Goal: Information Seeking & Learning: Learn about a topic

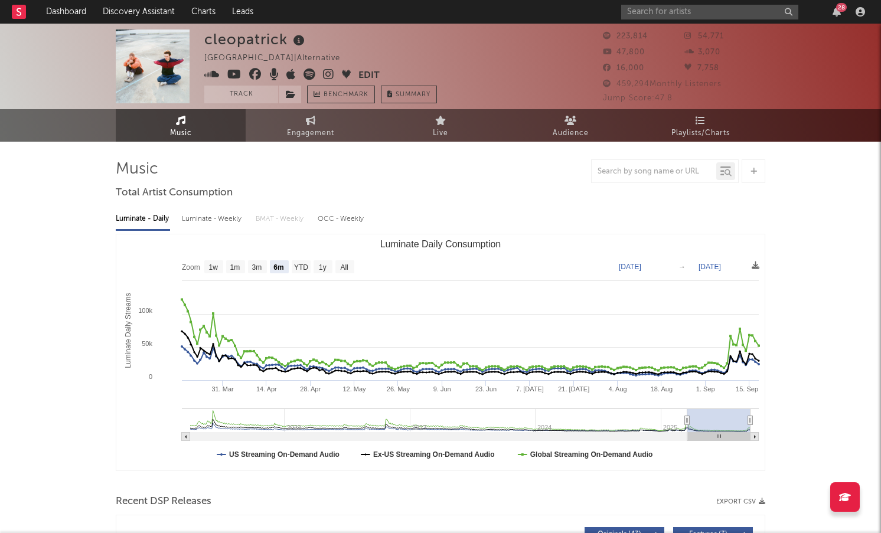
select select "6m"
click at [679, 15] on input "text" at bounding box center [709, 12] width 177 height 15
click at [227, 92] on button "Track" at bounding box center [241, 95] width 74 height 18
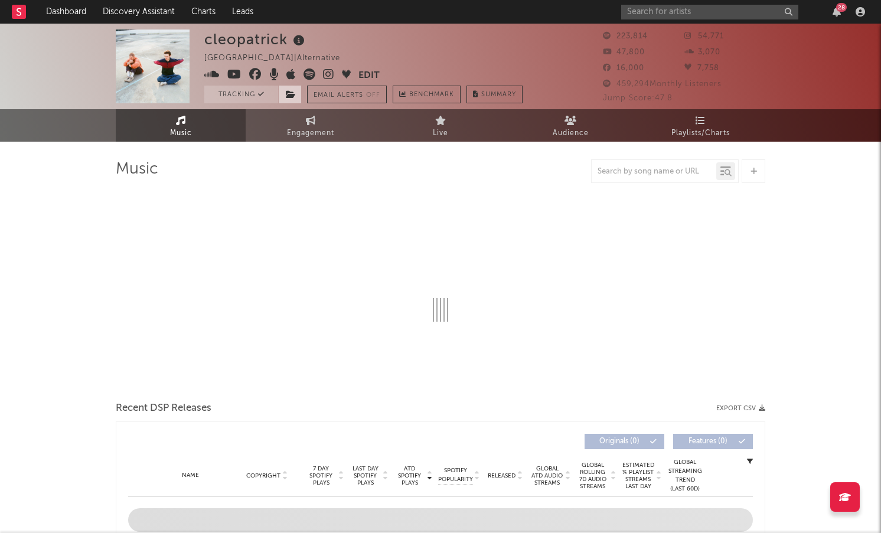
click at [289, 94] on icon at bounding box center [291, 94] width 10 height 8
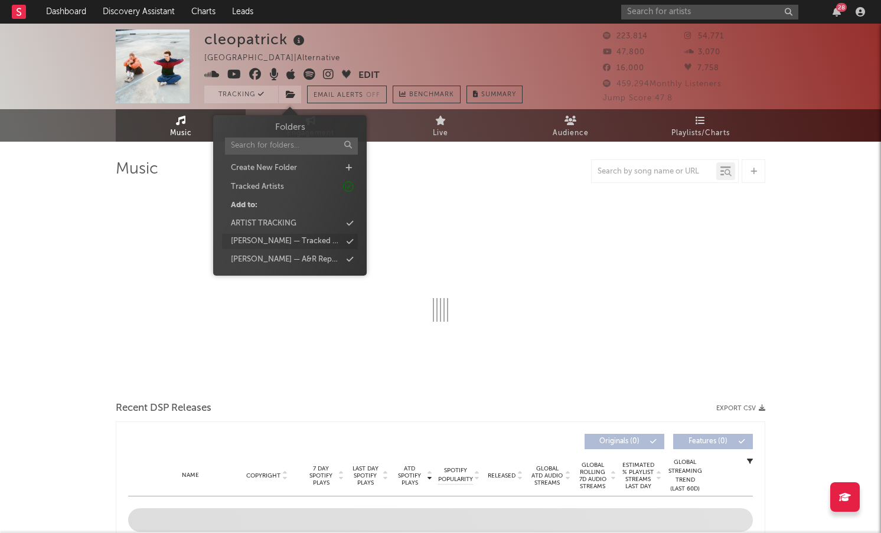
click at [298, 237] on div "[PERSON_NAME] — Tracked Artists" at bounding box center [286, 242] width 110 height 12
select select "6m"
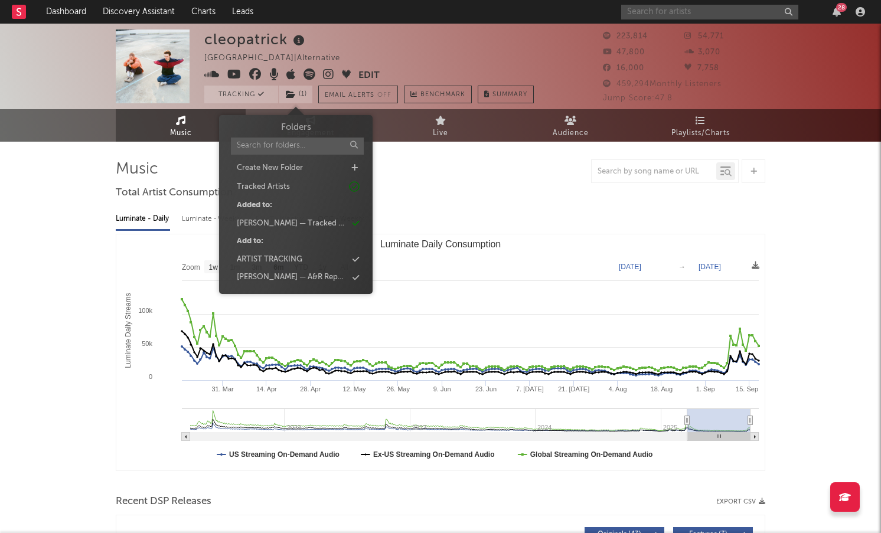
click at [730, 11] on input "text" at bounding box center [709, 12] width 177 height 15
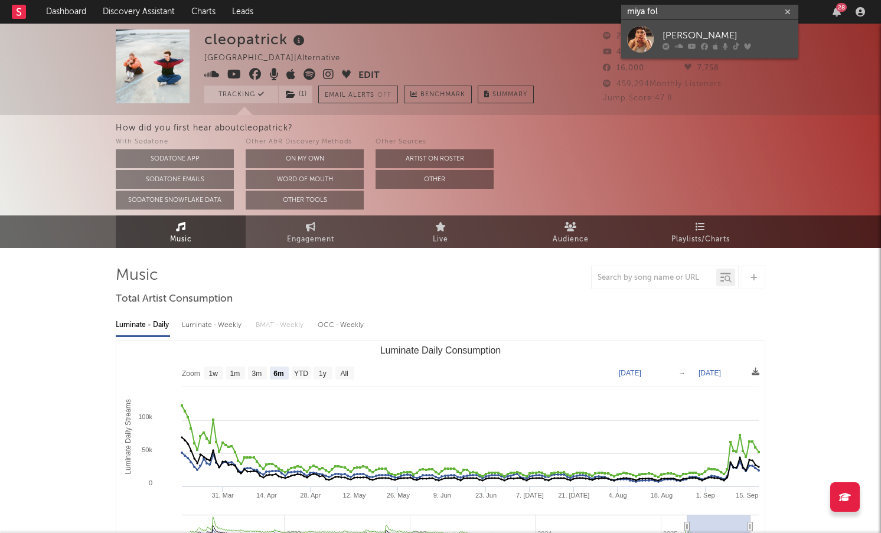
type input "miya fol"
click at [637, 35] on div at bounding box center [640, 39] width 27 height 27
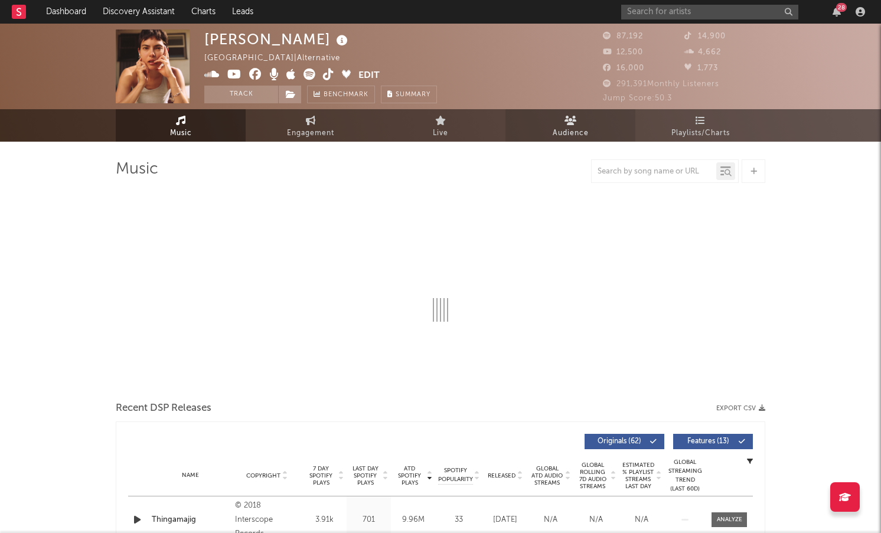
select select "6m"
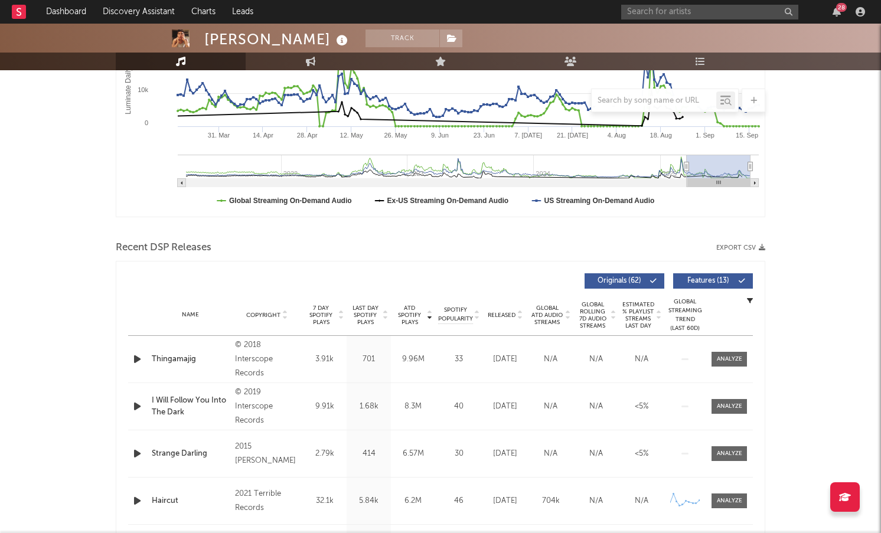
scroll to position [260, 0]
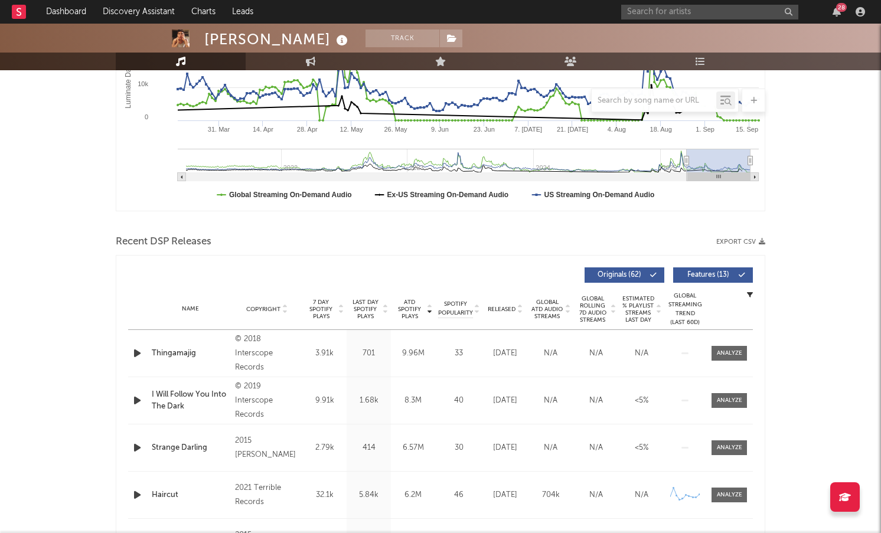
click at [509, 311] on span "Released" at bounding box center [502, 309] width 28 height 7
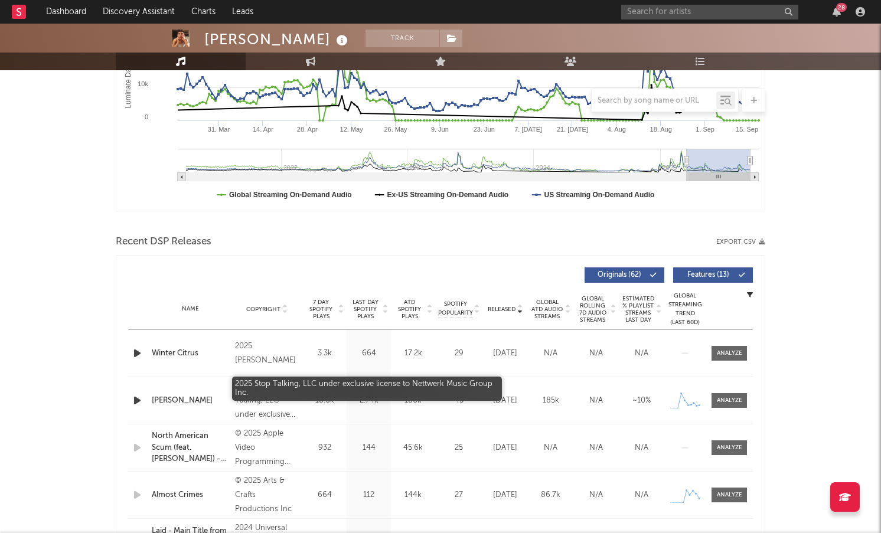
click at [256, 395] on div "2025 Stop Talking, LLC under exclusive license to Nettwerk Music Group Inc." at bounding box center [267, 401] width 64 height 43
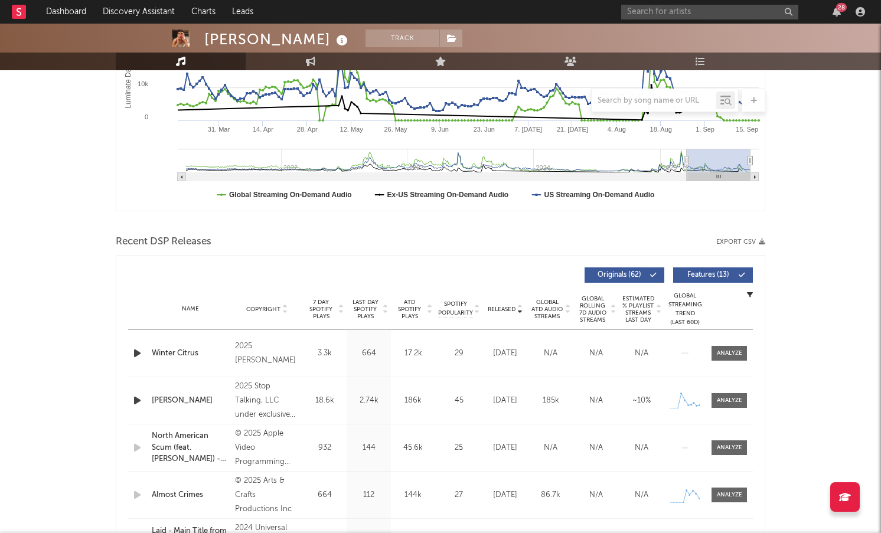
scroll to position [0, 0]
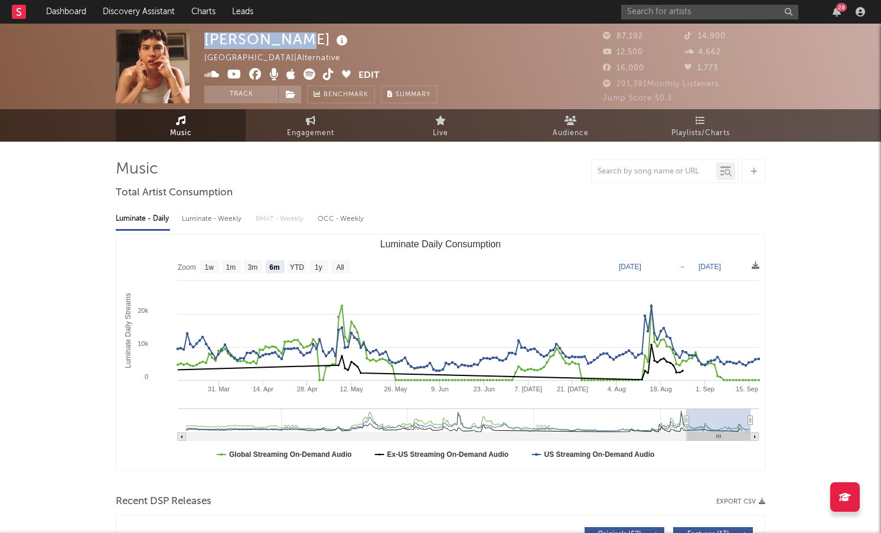
drag, startPoint x: 285, startPoint y: 44, endPoint x: 210, endPoint y: 43, distance: 75.0
click at [210, 43] on div "[PERSON_NAME]" at bounding box center [277, 39] width 147 height 19
copy div "[PERSON_NAME]"
click at [690, 16] on input "text" at bounding box center [709, 12] width 177 height 15
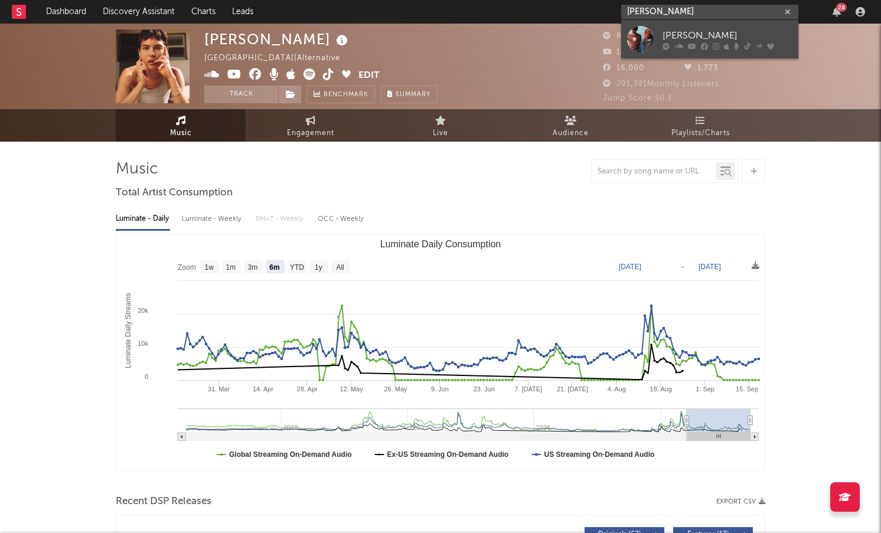
type input "[PERSON_NAME]"
click at [642, 43] on div at bounding box center [640, 39] width 27 height 27
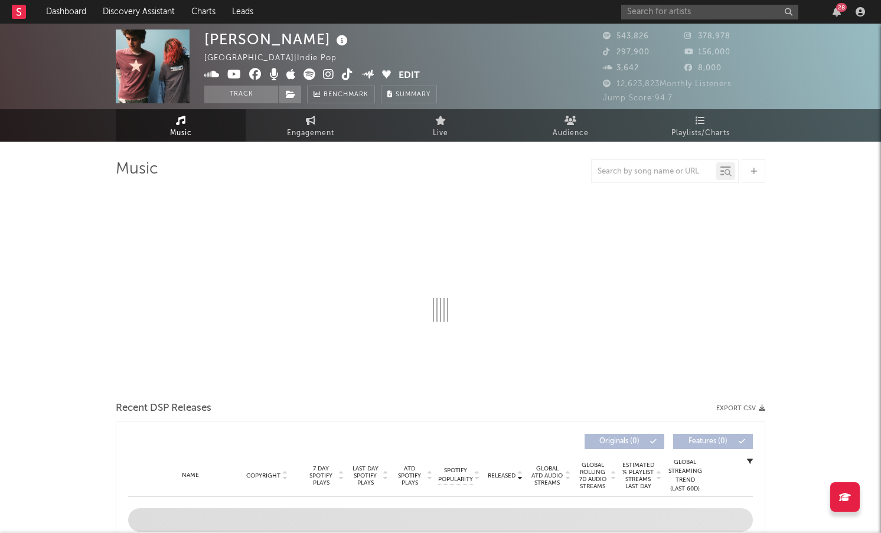
select select "6m"
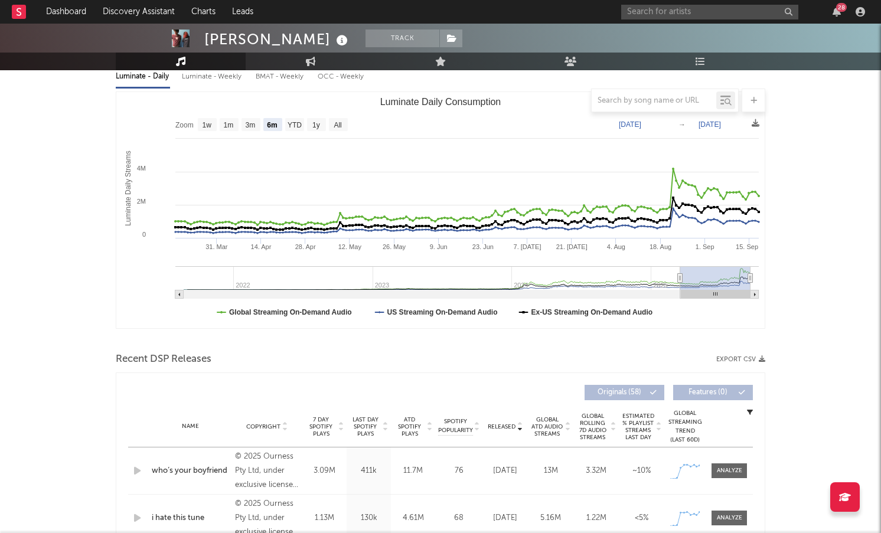
scroll to position [144, 0]
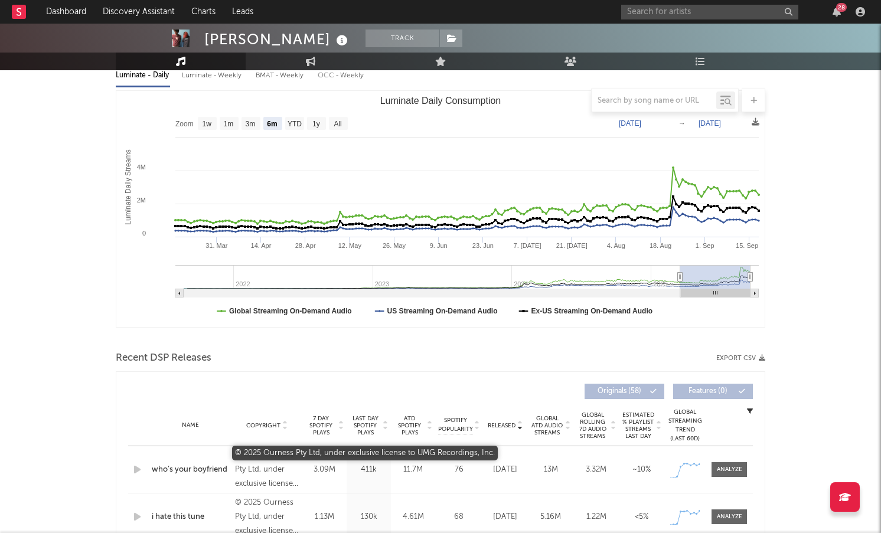
click at [265, 464] on div "© 2025 Ourness Pty Ltd, under exclusive license to UMG Recordings, Inc." at bounding box center [267, 470] width 64 height 43
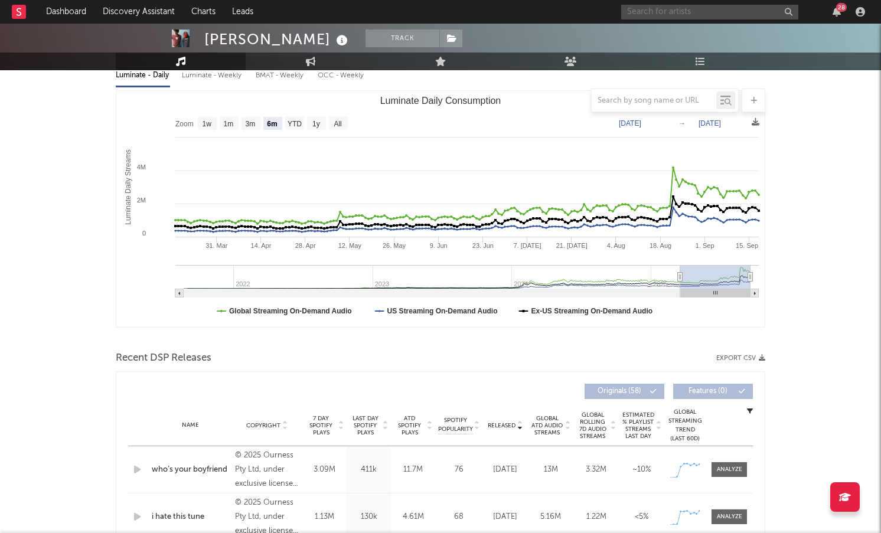
click at [697, 19] on input "text" at bounding box center [709, 12] width 177 height 15
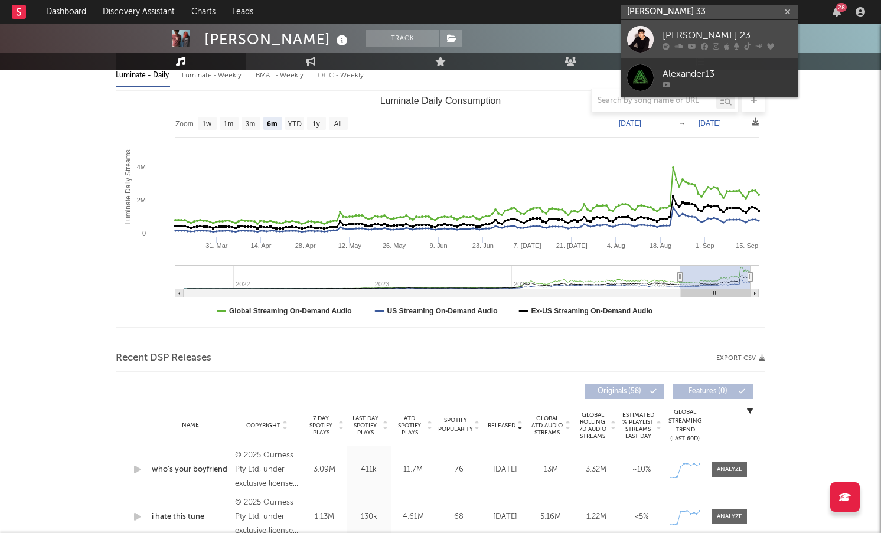
type input "[PERSON_NAME] 33"
click at [714, 32] on div "[PERSON_NAME] 23" at bounding box center [728, 35] width 130 height 14
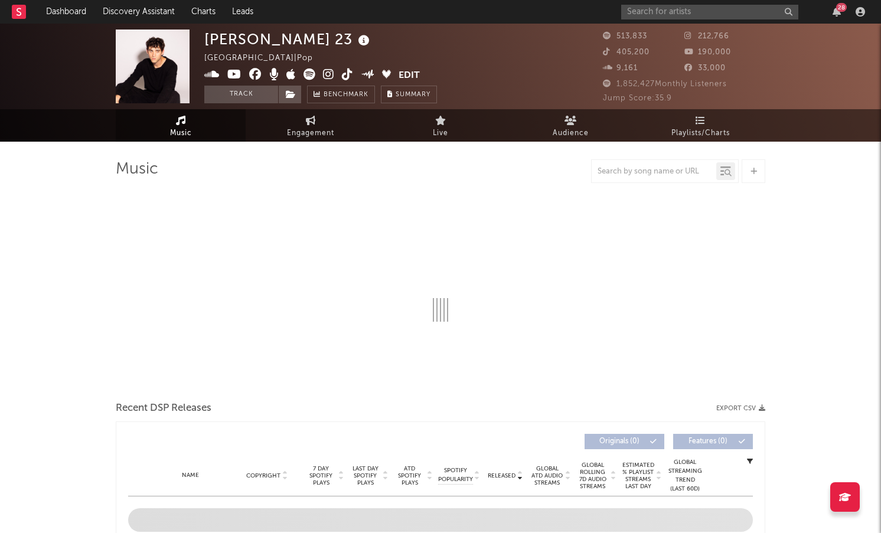
select select "6m"
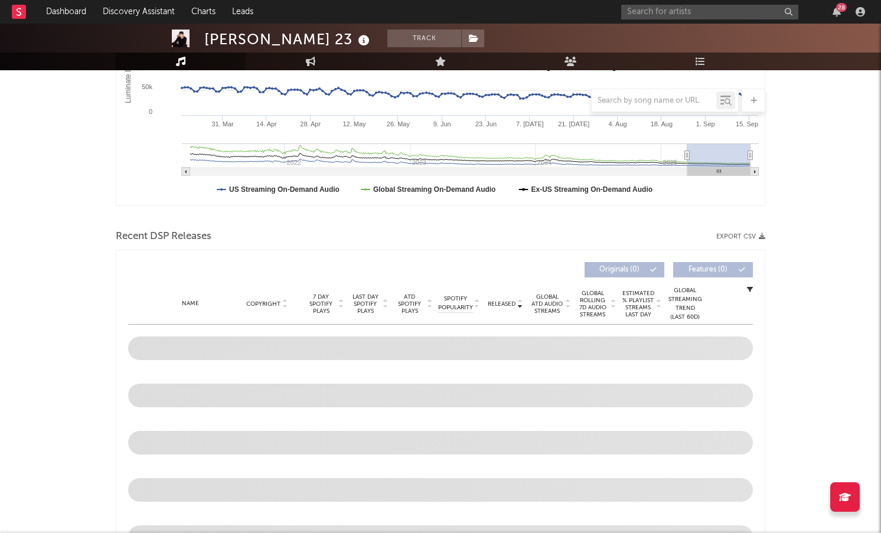
scroll to position [292, 0]
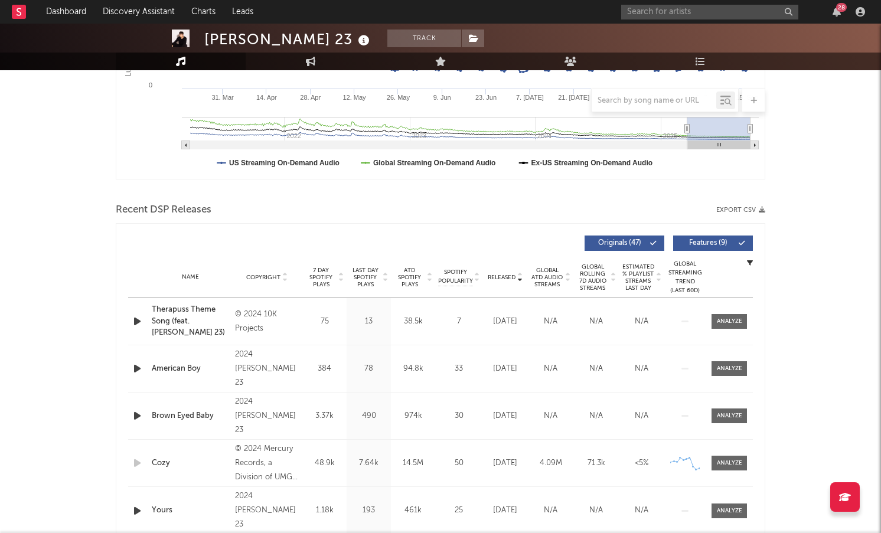
click at [504, 281] on div "Released" at bounding box center [506, 277] width 40 height 9
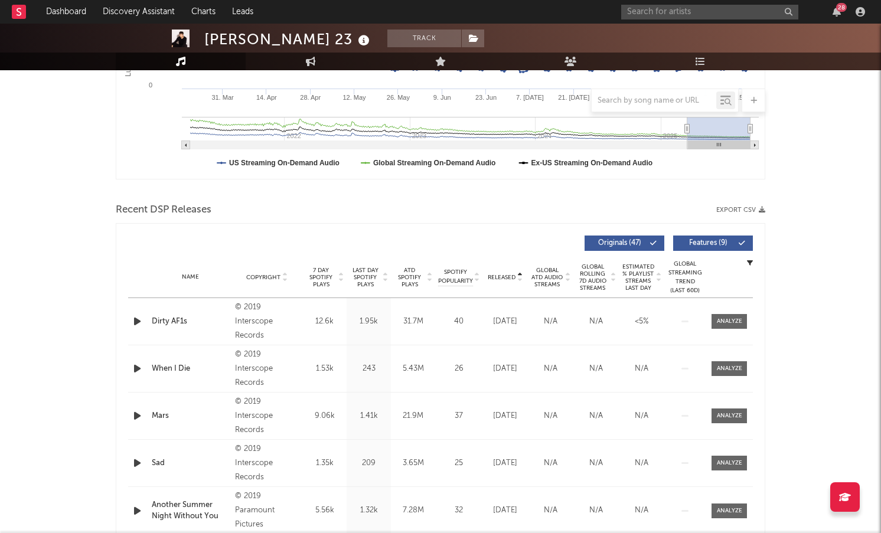
click at [504, 281] on div "Released" at bounding box center [506, 277] width 40 height 9
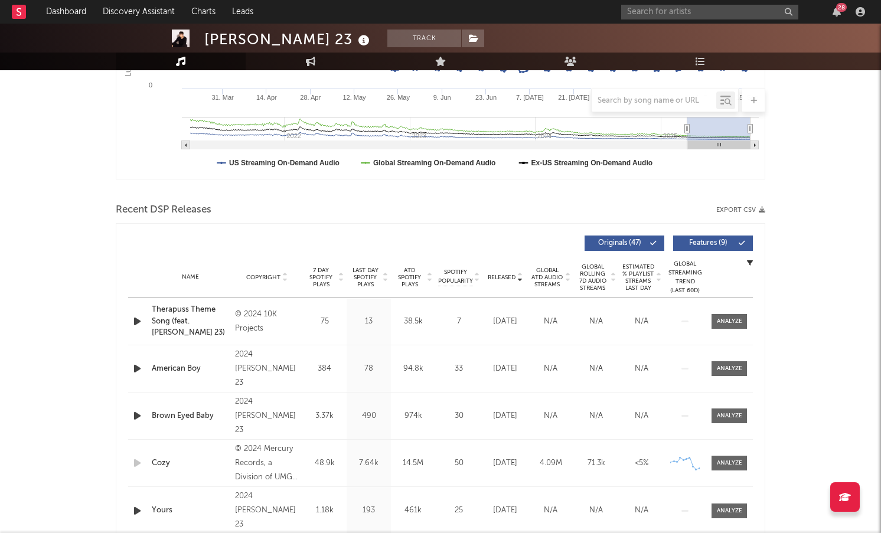
click at [256, 312] on div "© 2024 10K Projects" at bounding box center [267, 322] width 64 height 28
drag, startPoint x: 268, startPoint y: 330, endPoint x: 241, endPoint y: 313, distance: 31.8
click at [241, 313] on div "© 2024 10K Projects" at bounding box center [267, 322] width 64 height 28
click at [258, 367] on div "2024 [PERSON_NAME] 23" at bounding box center [267, 369] width 64 height 43
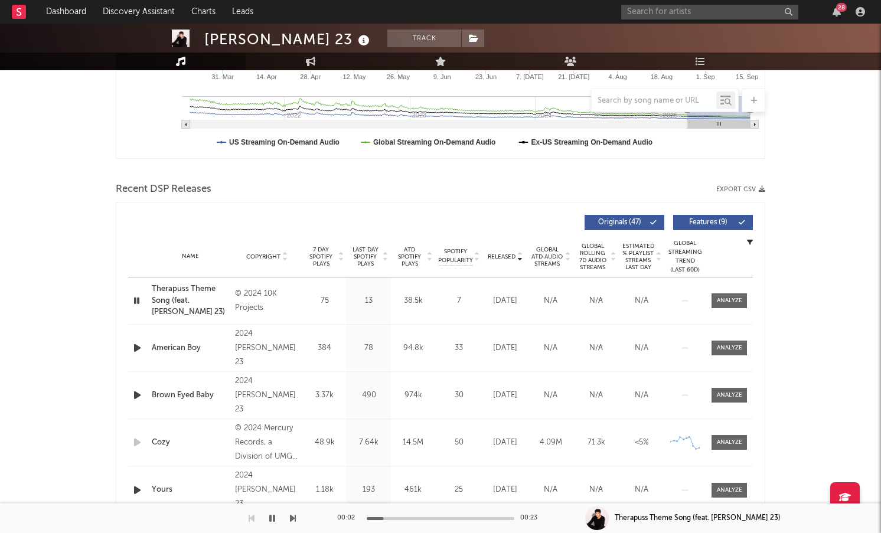
scroll to position [313, 0]
click at [138, 395] on icon "button" at bounding box center [137, 395] width 12 height 15
